Goal: Task Accomplishment & Management: Manage account settings

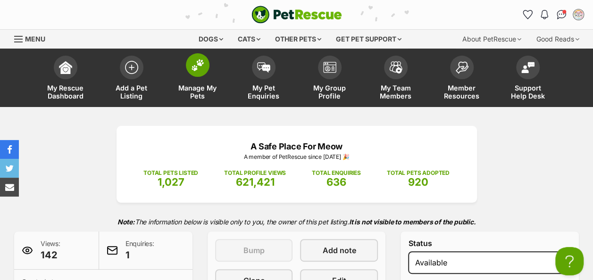
click at [196, 74] on span at bounding box center [198, 65] width 24 height 24
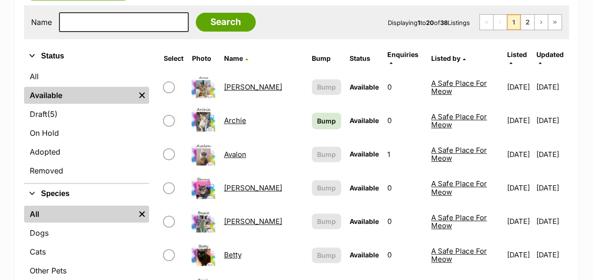
scroll to position [236, 0]
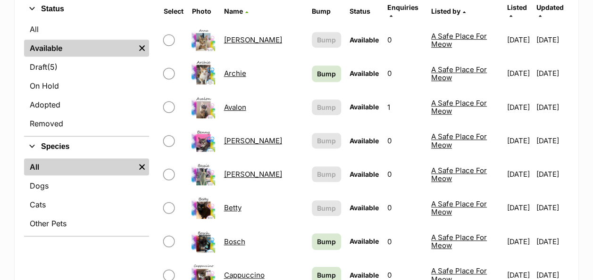
click at [235, 203] on link "Betty" at bounding box center [232, 207] width 17 height 9
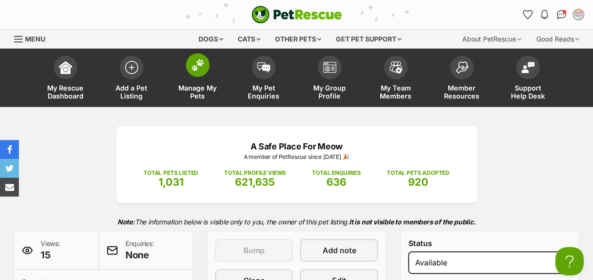
click at [199, 73] on span at bounding box center [198, 65] width 24 height 24
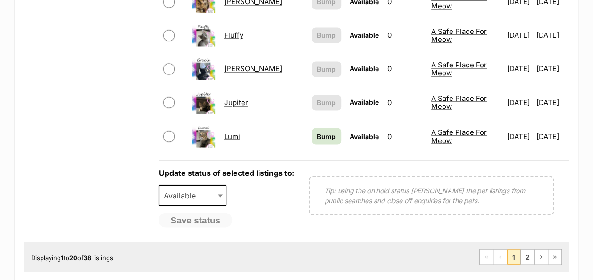
scroll to position [803, 0]
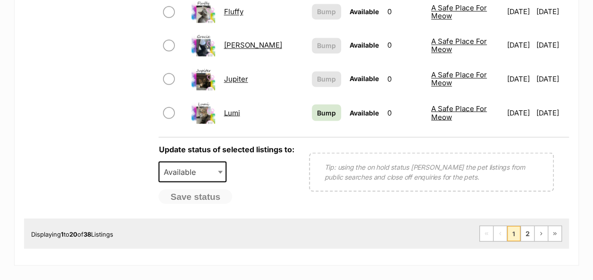
click at [240, 108] on link "Lumi" at bounding box center [232, 112] width 16 height 9
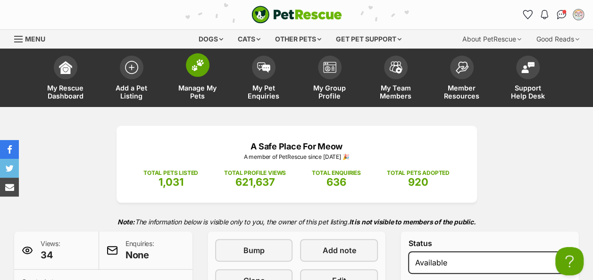
click at [200, 62] on img at bounding box center [197, 65] width 13 height 12
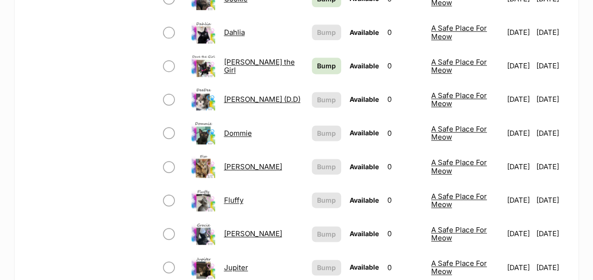
scroll to position [755, 0]
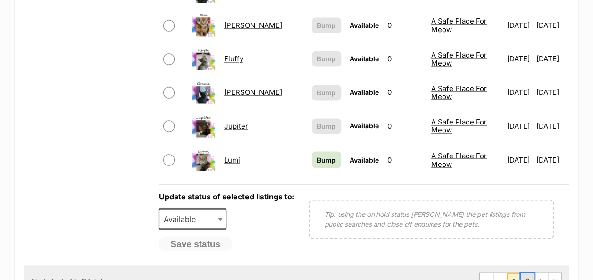
click at [530, 274] on link "2" at bounding box center [527, 280] width 13 height 15
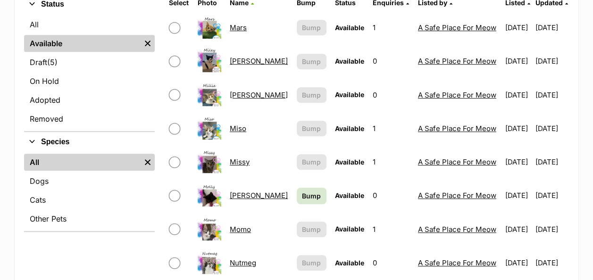
scroll to position [236, 0]
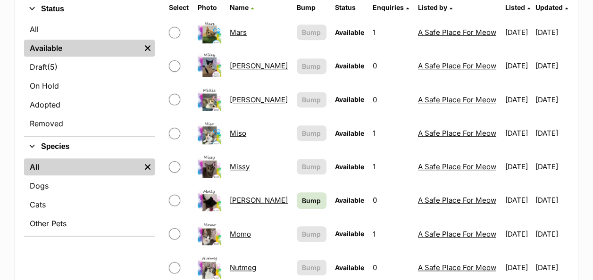
click at [35, 57] on ul "All Available Remove filter Draft (5) Items On Hold Adopted Removed" at bounding box center [89, 77] width 131 height 117
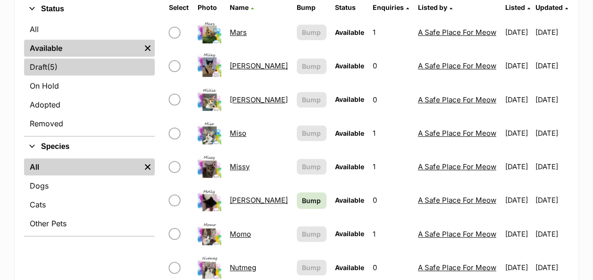
click at [36, 66] on link "Draft (5) Items" at bounding box center [89, 67] width 131 height 17
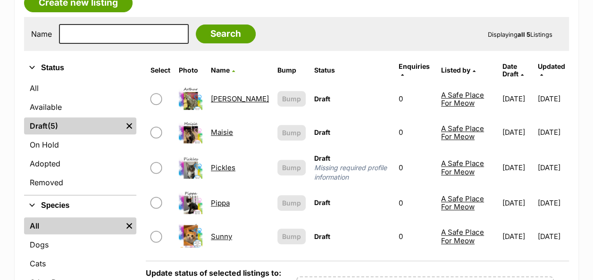
scroll to position [189, 0]
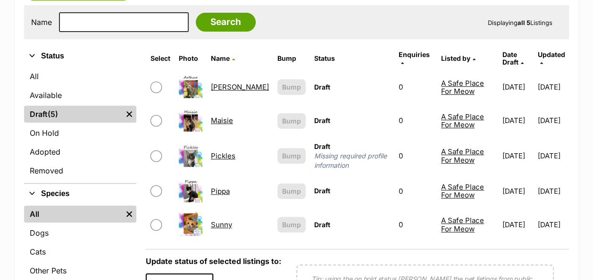
click at [227, 152] on link "Pickles" at bounding box center [223, 156] width 25 height 9
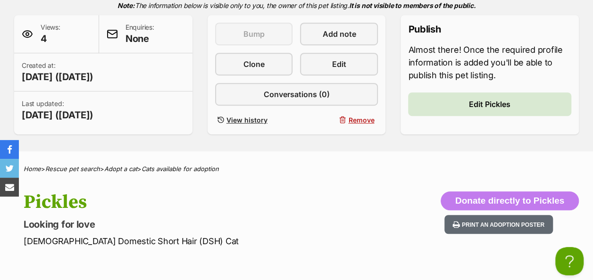
scroll to position [189, 0]
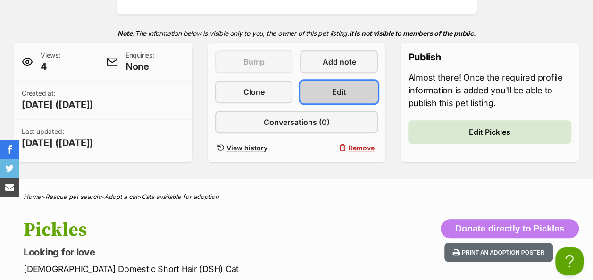
click at [324, 87] on link "Edit" at bounding box center [339, 92] width 78 height 23
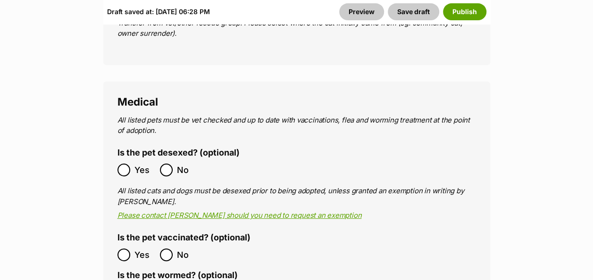
scroll to position [1794, 0]
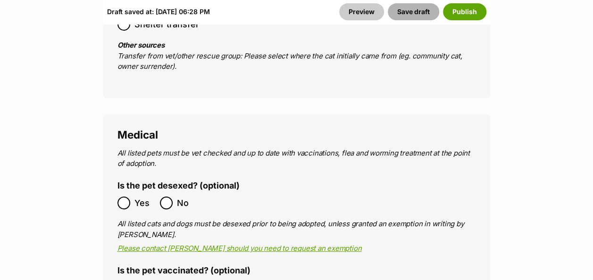
click at [421, 12] on button "Save draft" at bounding box center [413, 11] width 51 height 17
